Goal: Navigation & Orientation: Find specific page/section

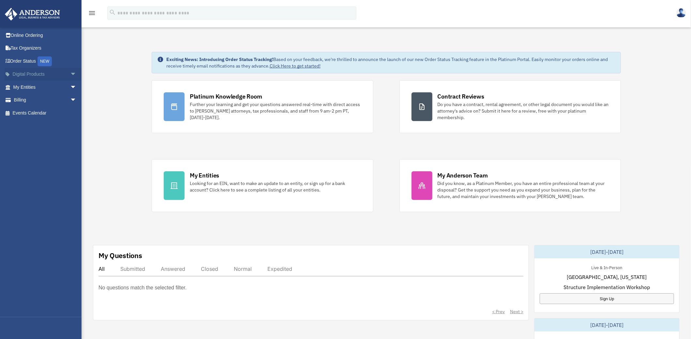
click at [74, 72] on span "arrow_drop_down" at bounding box center [76, 74] width 13 height 13
click at [57, 99] on div "Virtual Bookkeeping" at bounding box center [50, 100] width 55 height 8
click at [60, 129] on div "Wholesale Trust Kit" at bounding box center [50, 126] width 55 height 8
click at [70, 136] on span "arrow_drop_down" at bounding box center [76, 138] width 13 height 13
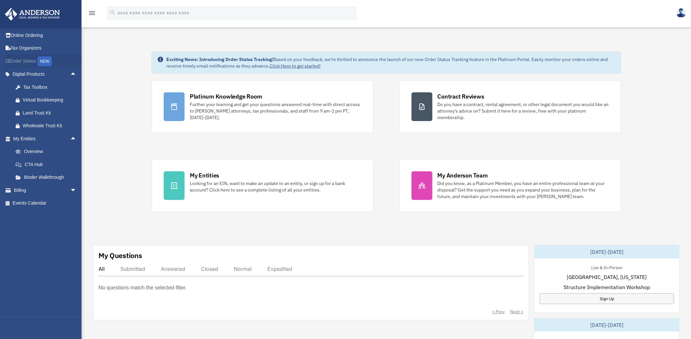
click at [47, 63] on div "NEW" at bounding box center [45, 61] width 14 height 10
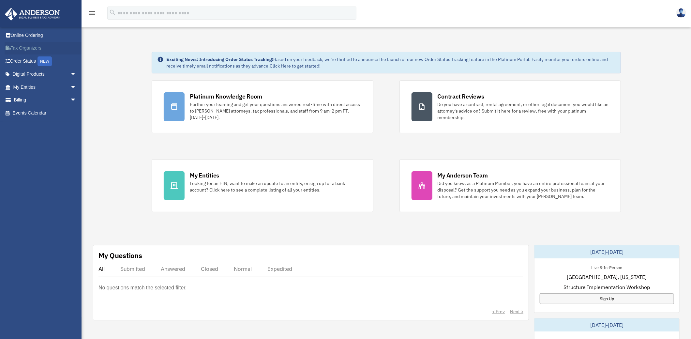
click at [26, 49] on link "Tax Organizers" at bounding box center [46, 48] width 82 height 13
click at [70, 71] on span "arrow_drop_down" at bounding box center [76, 74] width 13 height 13
click at [70, 138] on span "arrow_drop_down" at bounding box center [76, 138] width 13 height 13
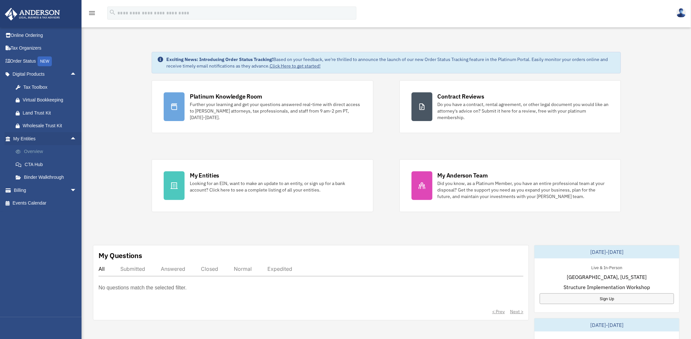
click at [40, 151] on link "Overview" at bounding box center [47, 151] width 77 height 13
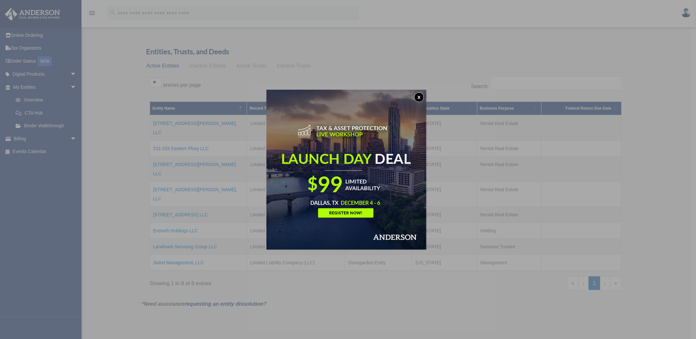
click at [419, 98] on button "x" at bounding box center [419, 97] width 10 height 10
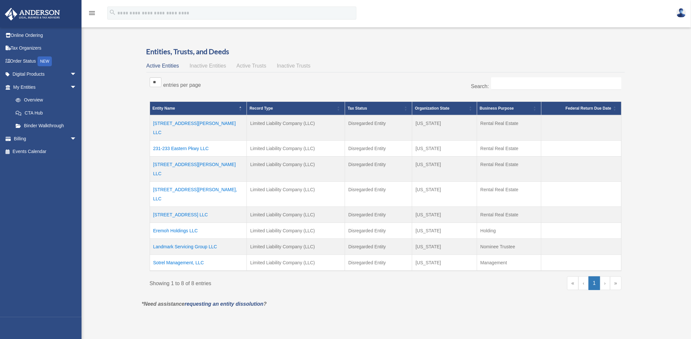
click at [606, 276] on link "›" at bounding box center [605, 283] width 10 height 14
click at [271, 63] on div "Active Entities Inactive Entities Active Trusts Inactive Trusts" at bounding box center [385, 65] width 479 height 9
click at [258, 64] on span "Active Trusts" at bounding box center [252, 66] width 30 height 6
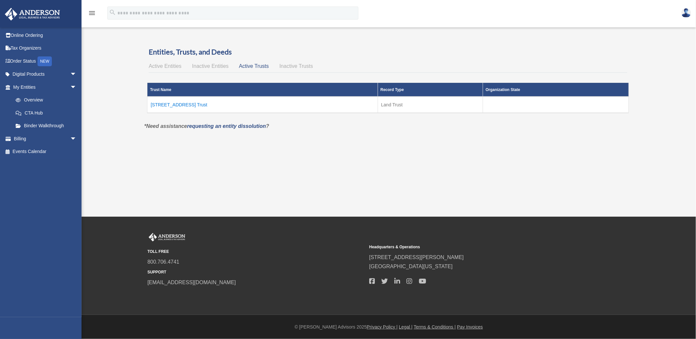
click at [215, 65] on span "Inactive Entities" at bounding box center [210, 66] width 37 height 6
click at [295, 64] on span "Inactive Trusts" at bounding box center [297, 66] width 34 height 6
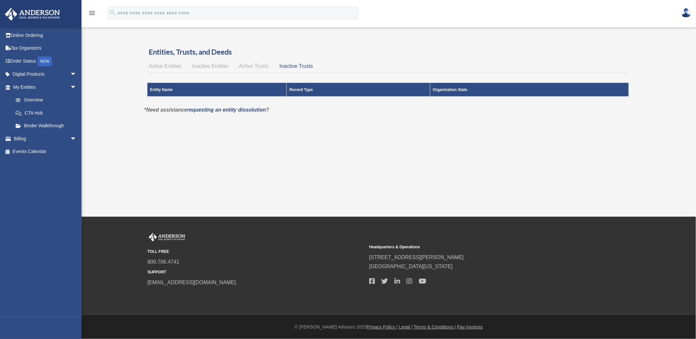
drag, startPoint x: 260, startPoint y: 66, endPoint x: 246, endPoint y: 67, distance: 14.1
click at [259, 66] on span "Active Trusts" at bounding box center [254, 66] width 30 height 6
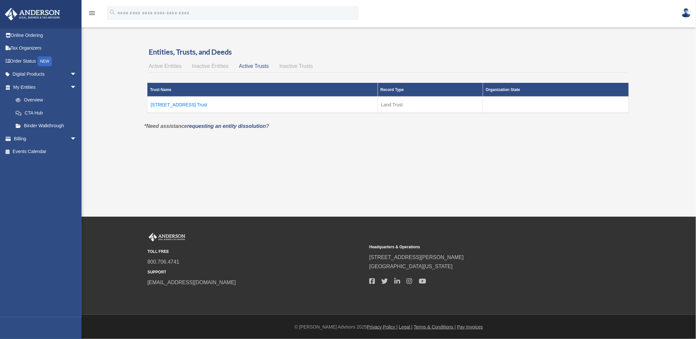
click at [217, 68] on span "Inactive Entities" at bounding box center [210, 66] width 37 height 6
click at [175, 65] on span "Active Entities" at bounding box center [165, 66] width 33 height 6
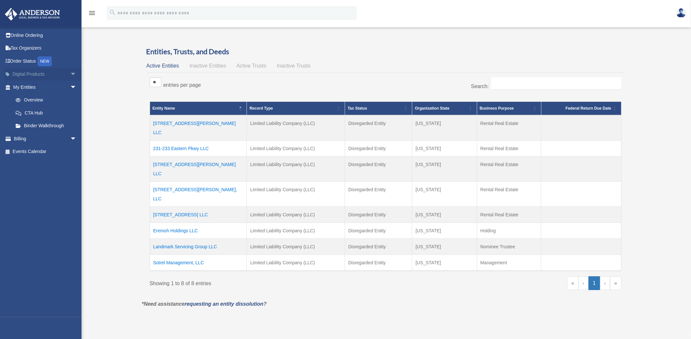
click at [70, 76] on span "arrow_drop_down" at bounding box center [76, 74] width 13 height 13
click at [40, 89] on div "Tax Toolbox" at bounding box center [50, 87] width 55 height 8
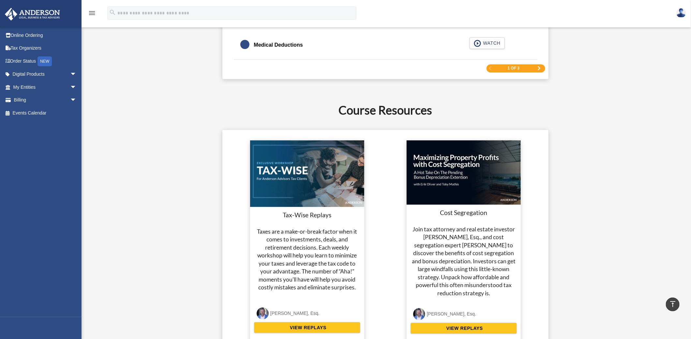
scroll to position [1006, 0]
